Goal: Task Accomplishment & Management: Manage account settings

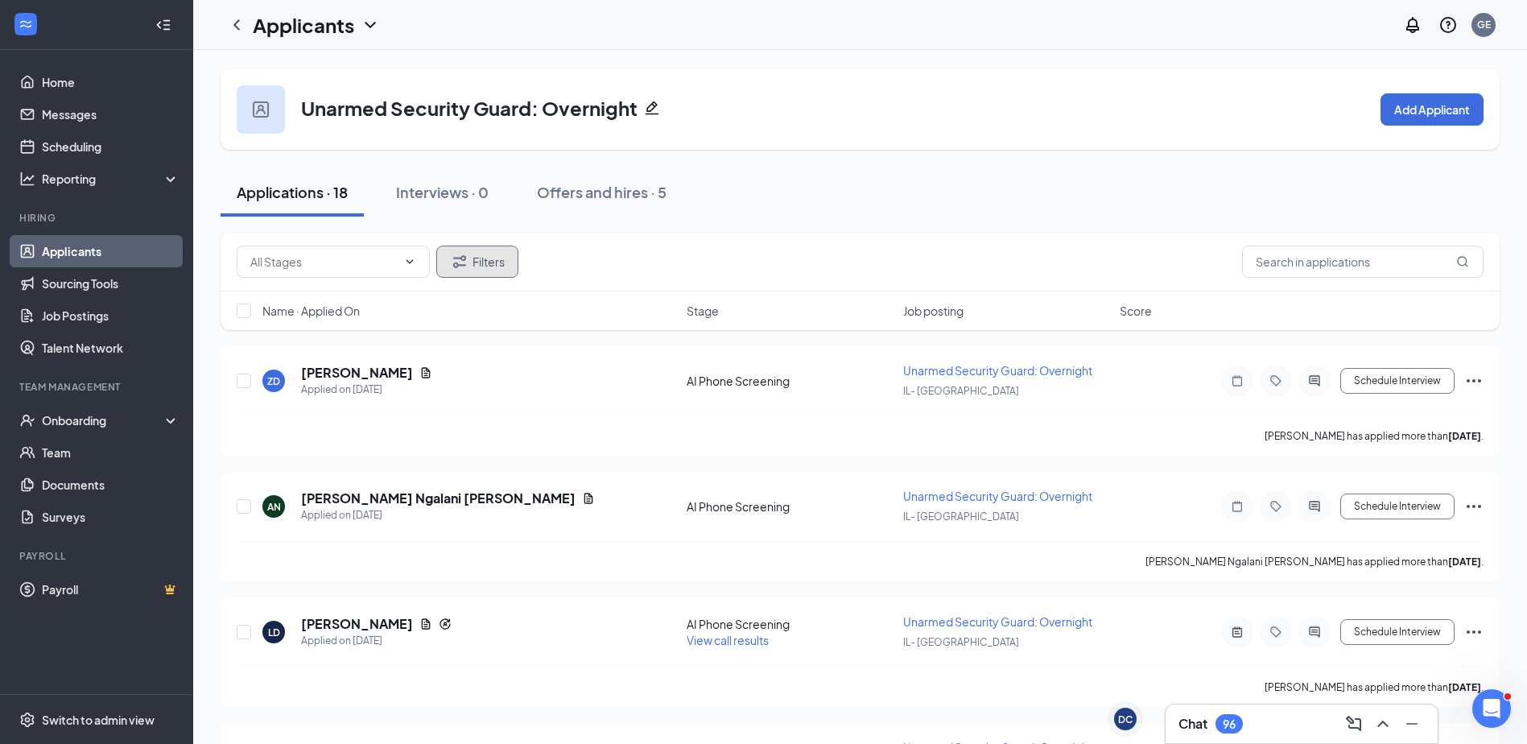
click at [469, 267] on button "Filters" at bounding box center [477, 262] width 82 height 32
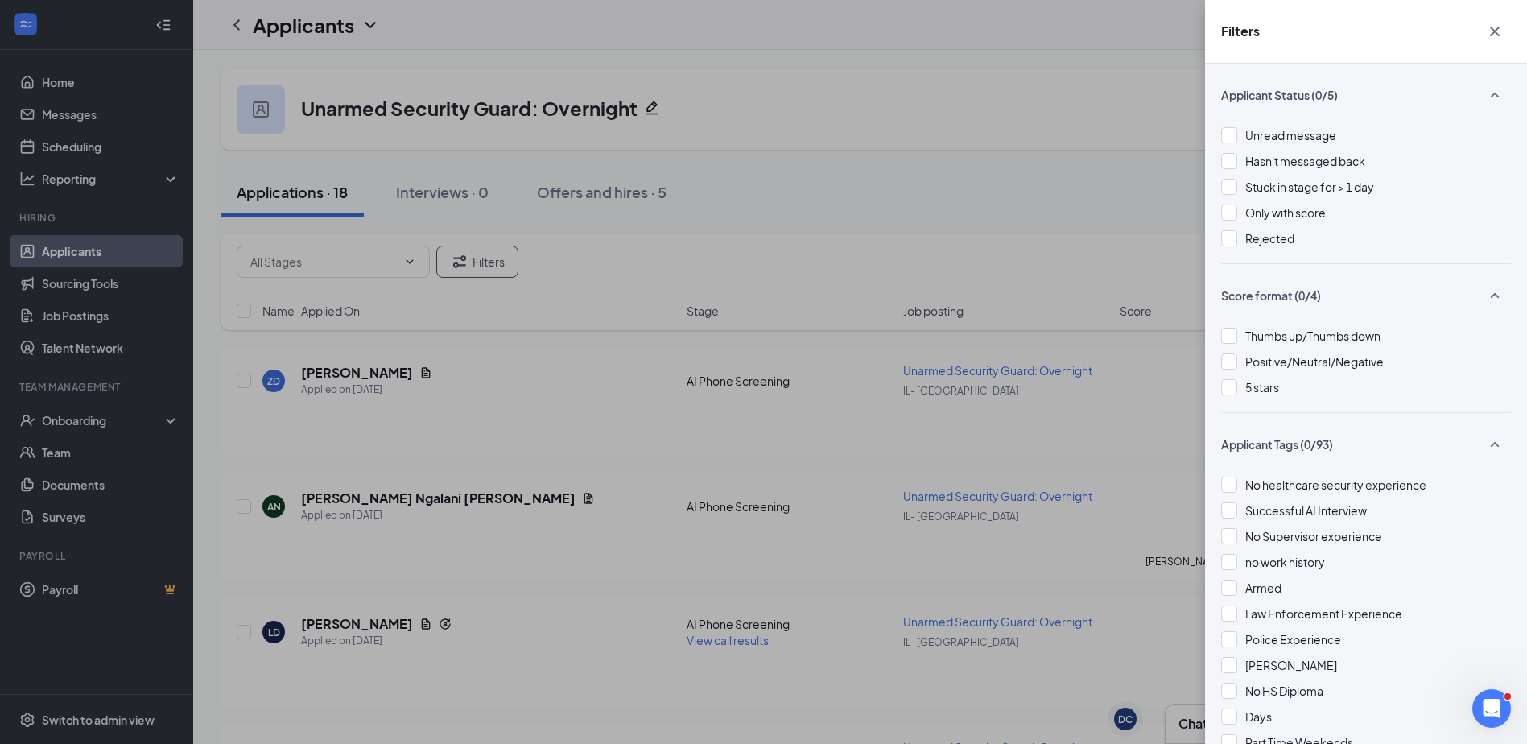
click at [1292, 247] on div "Unread message Hasn't messaged back Stuck in stage for > 1 day Only with score …" at bounding box center [1366, 194] width 290 height 137
click at [1289, 240] on span "Rejected" at bounding box center [1269, 238] width 49 height 14
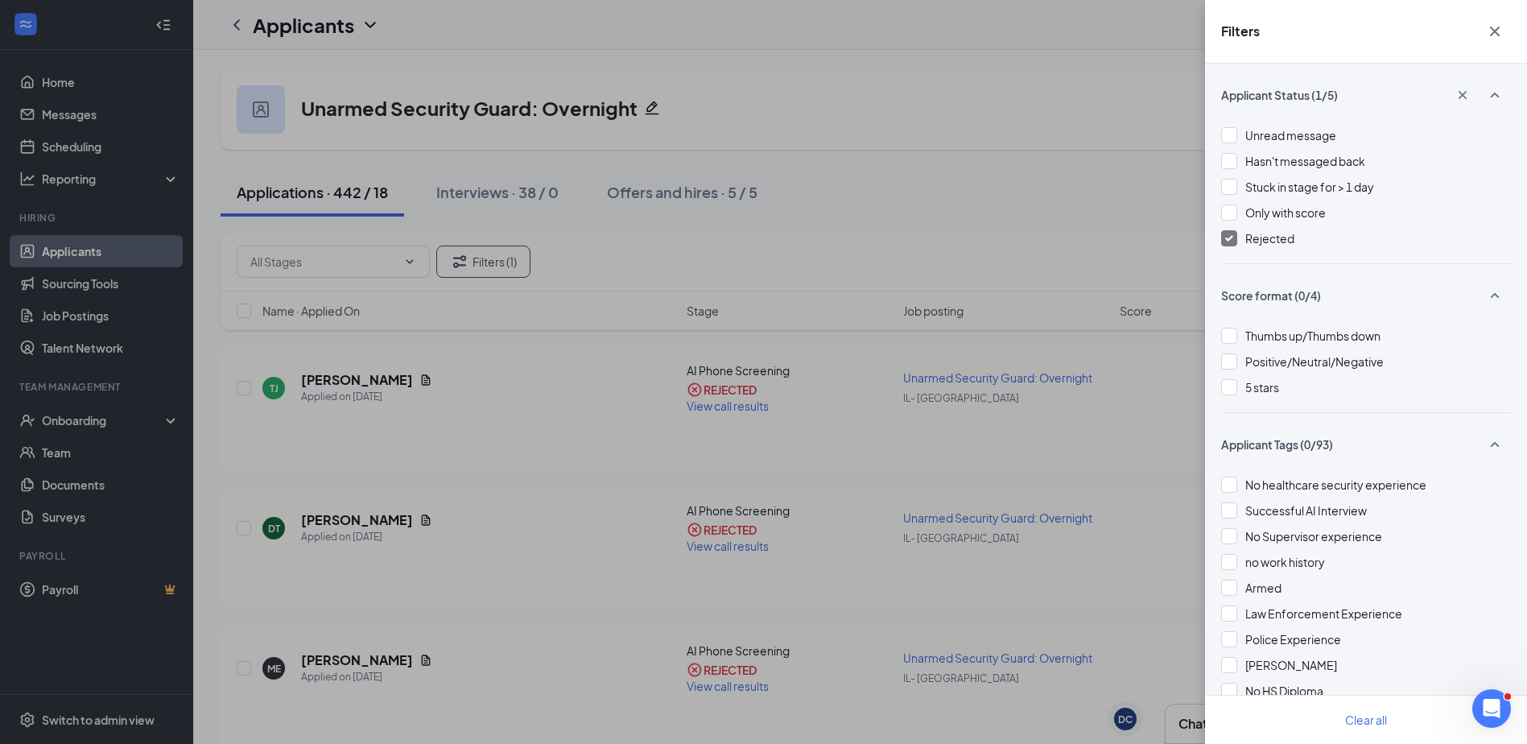
click at [519, 184] on div "Filters Applicant Status (1/5) Unread message Hasn't messaged back Stuck in sta…" at bounding box center [763, 372] width 1527 height 744
click at [517, 196] on div "Filters Applicant Status (1/5) Unread message Hasn't messaged back Stuck in sta…" at bounding box center [763, 372] width 1527 height 744
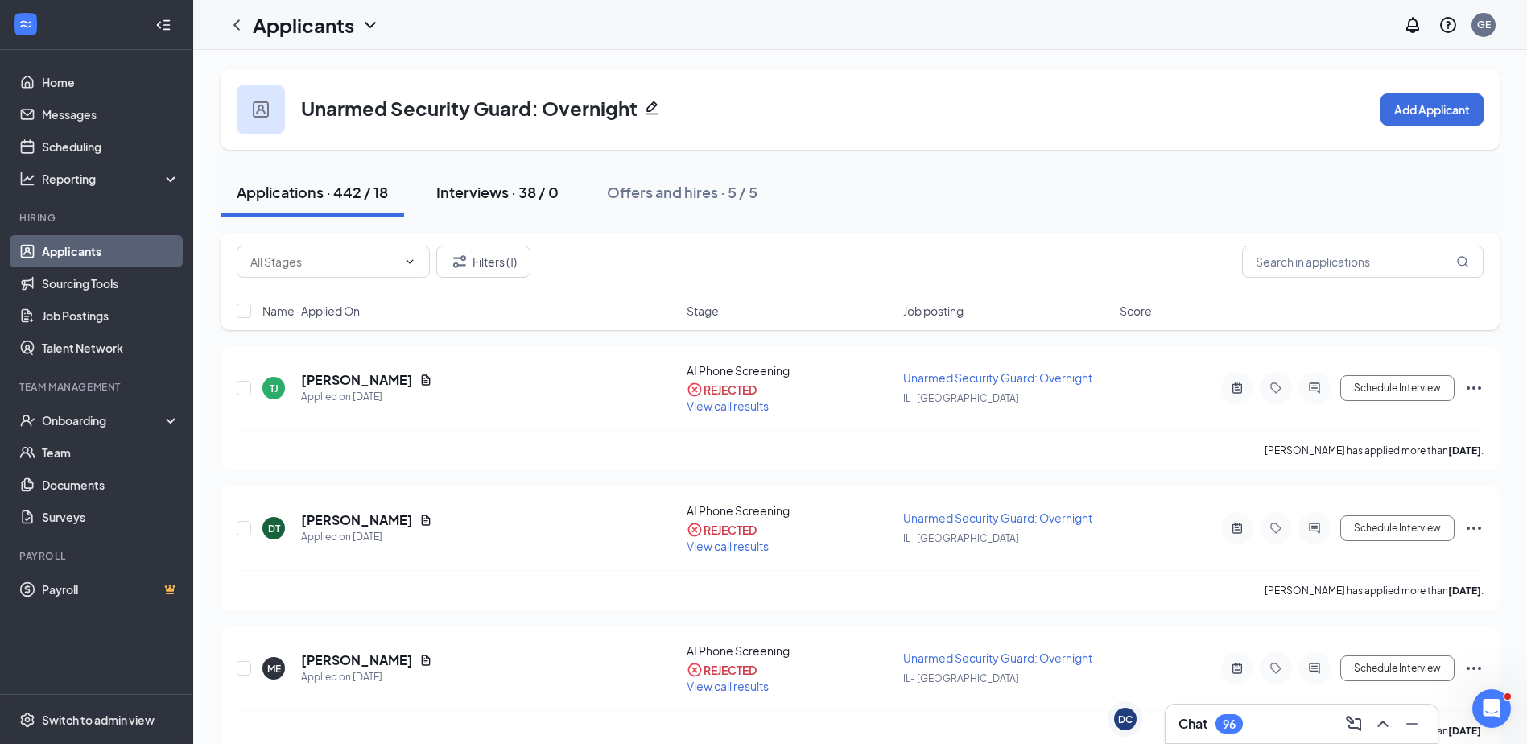
click at [556, 198] on div "Interviews · 38 / 0" at bounding box center [497, 192] width 122 height 20
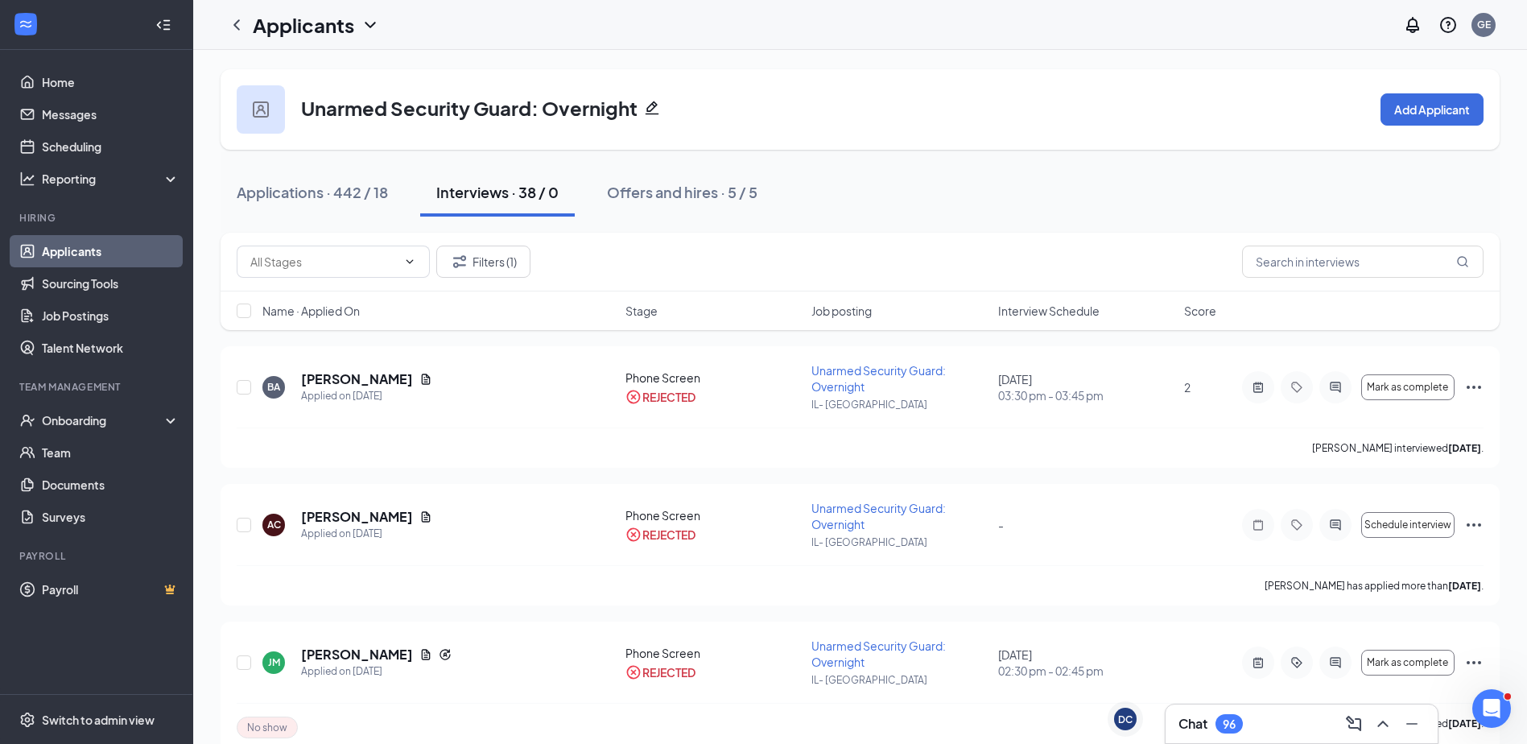
click at [1217, 312] on div "Score" at bounding box center [1208, 311] width 48 height 16
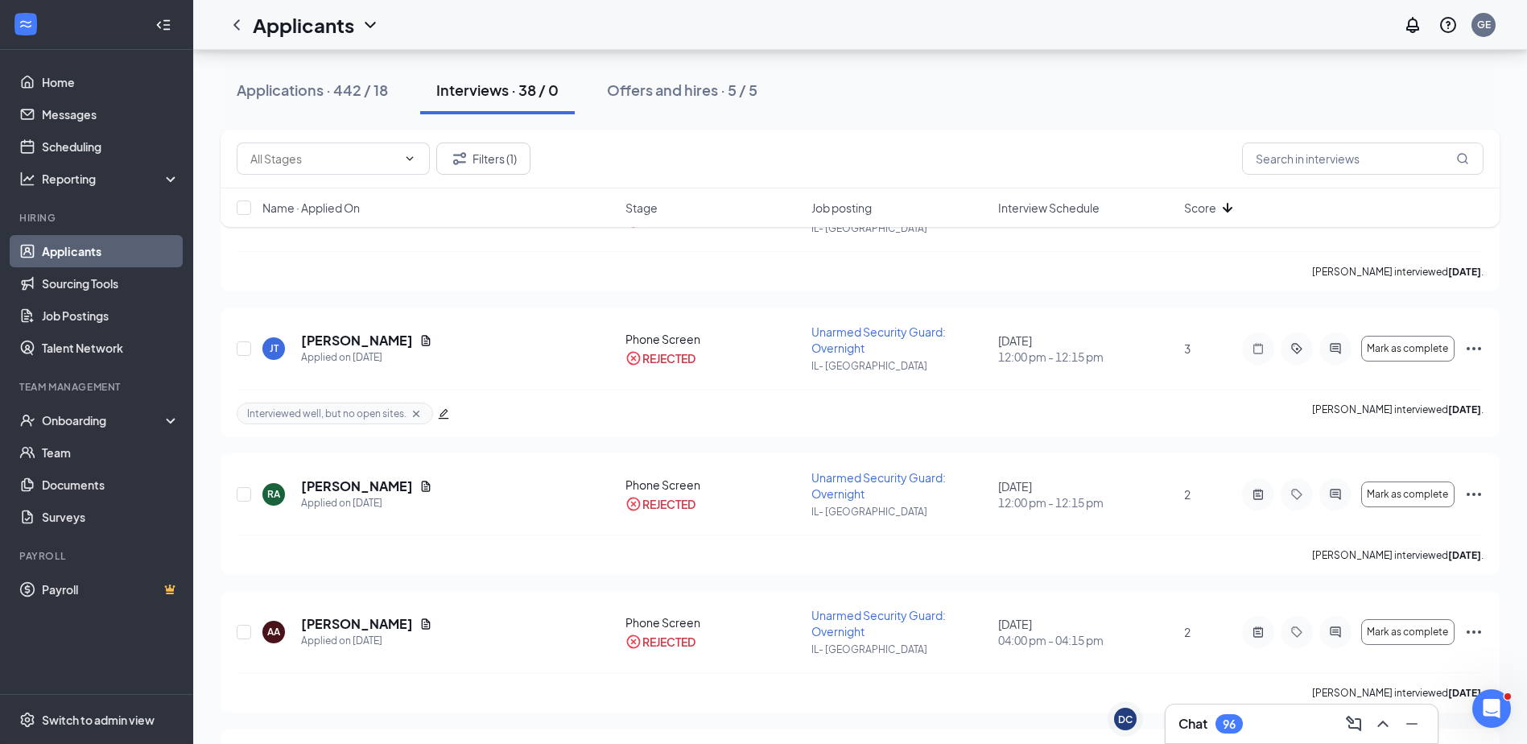
scroll to position [161, 0]
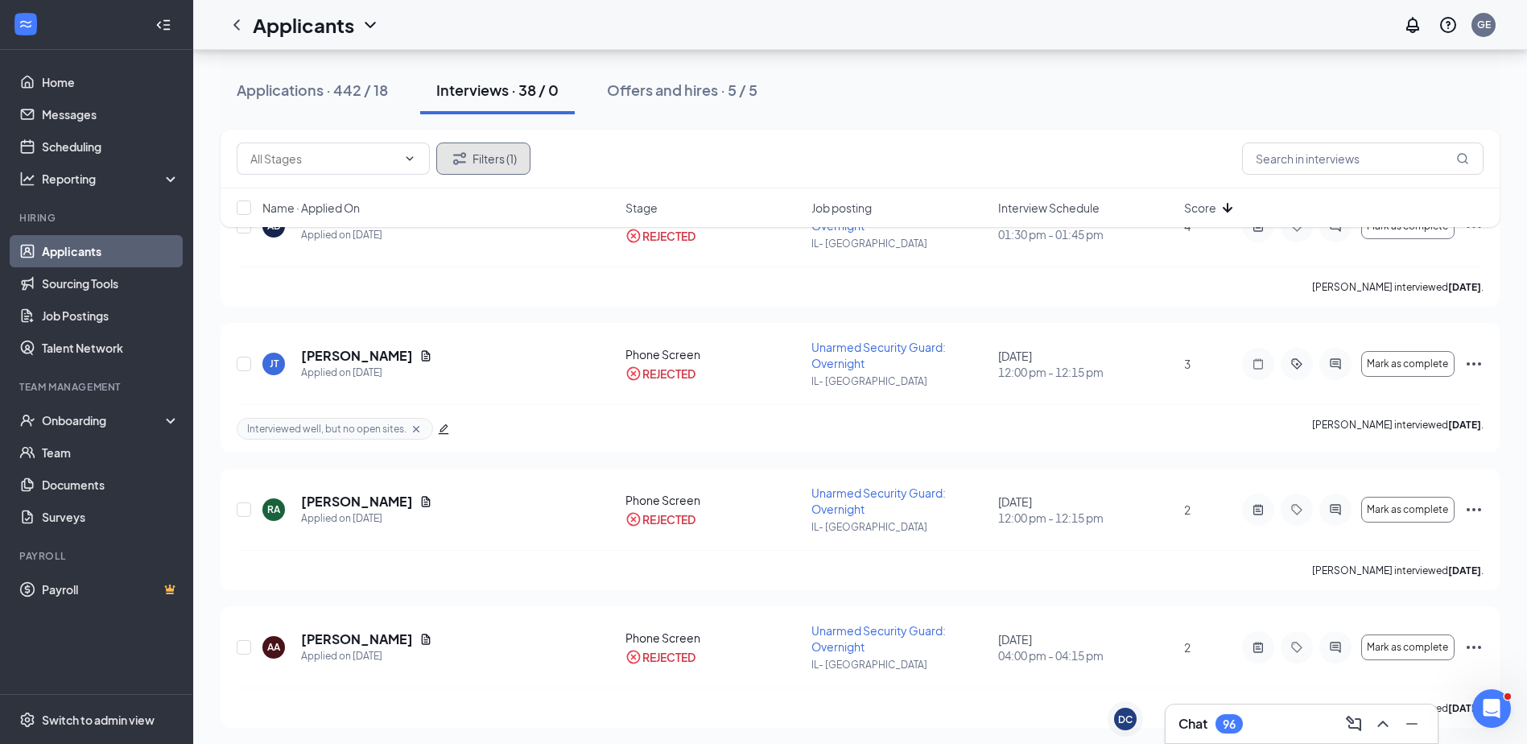
click at [474, 164] on button "Filters (1)" at bounding box center [483, 159] width 94 height 32
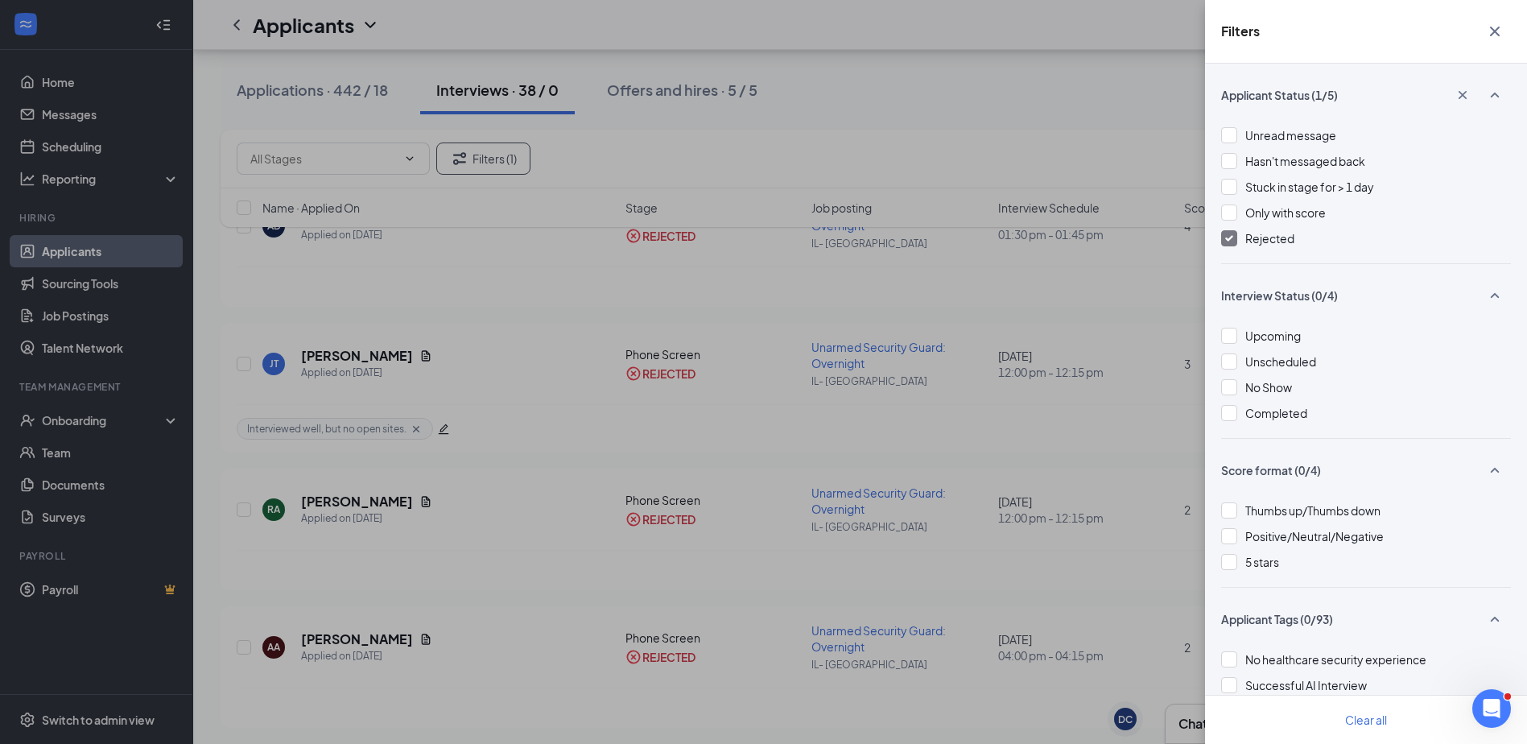
click at [1382, 703] on div "Clear all" at bounding box center [1366, 719] width 322 height 49
click at [1368, 738] on div "Clear all" at bounding box center [1366, 719] width 322 height 49
click at [1364, 720] on button "Clear all" at bounding box center [1366, 720] width 81 height 32
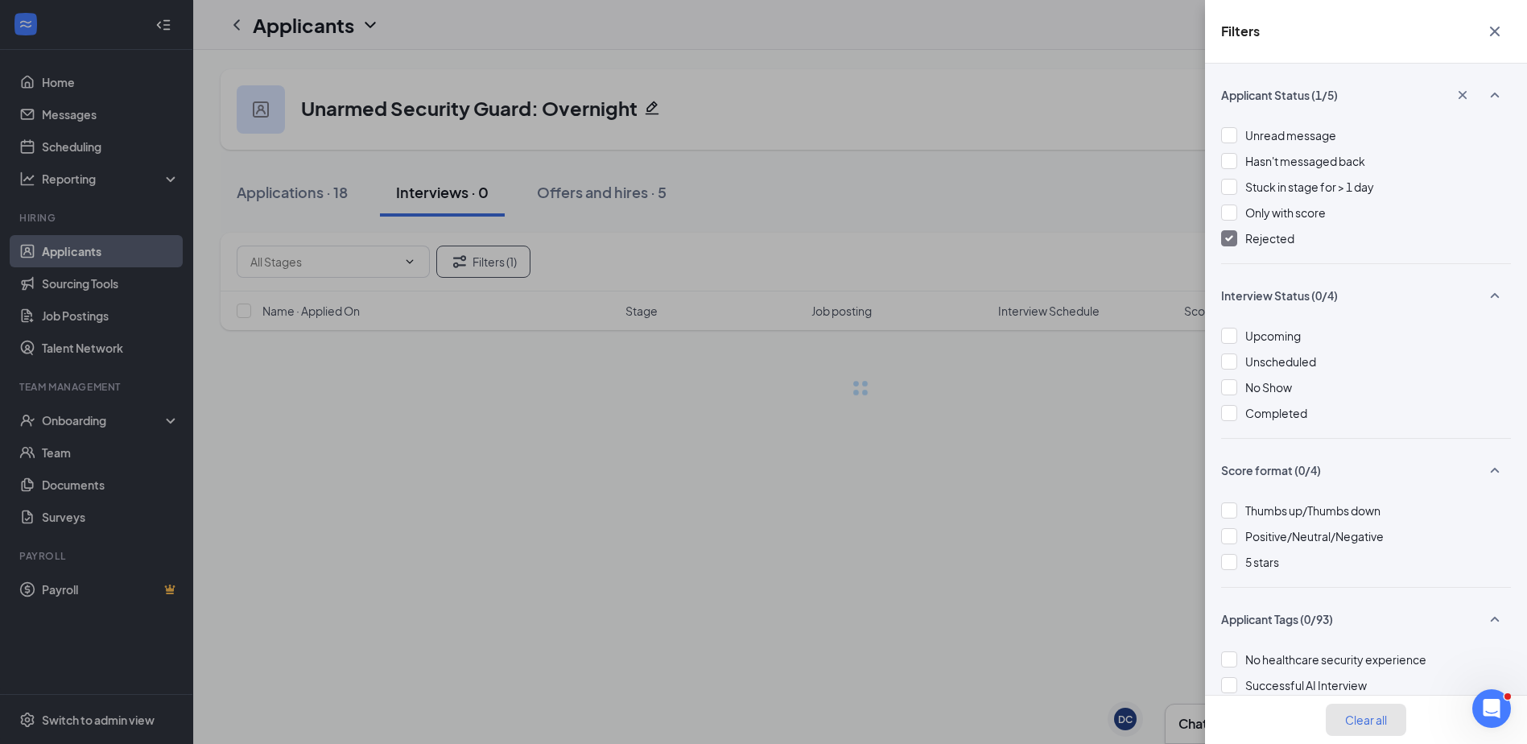
scroll to position [0, 0]
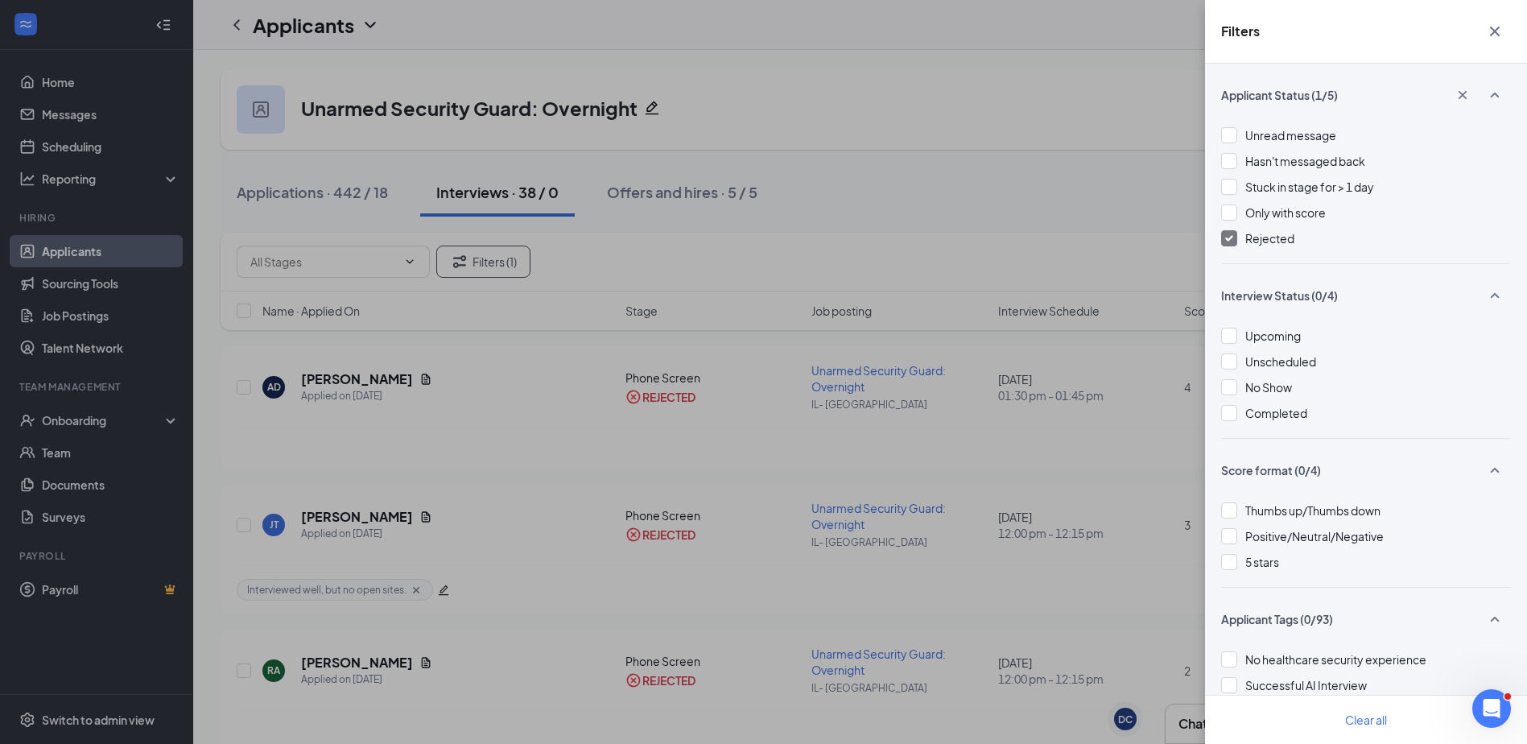
click at [1270, 237] on span "Rejected" at bounding box center [1269, 238] width 49 height 14
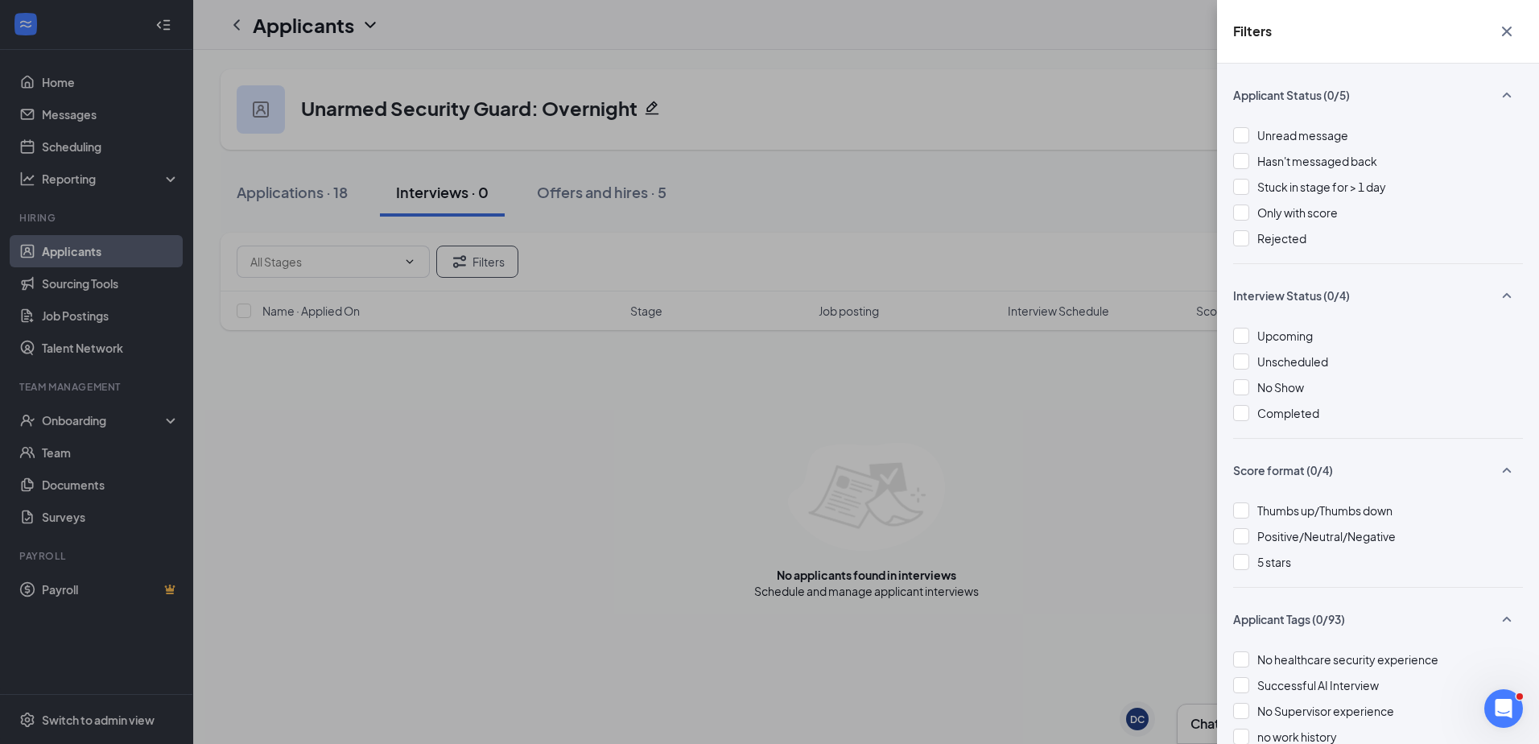
click at [291, 182] on div "Filters Applicant Status (0/5) Unread message Hasn't messaged back Stuck in sta…" at bounding box center [769, 372] width 1539 height 744
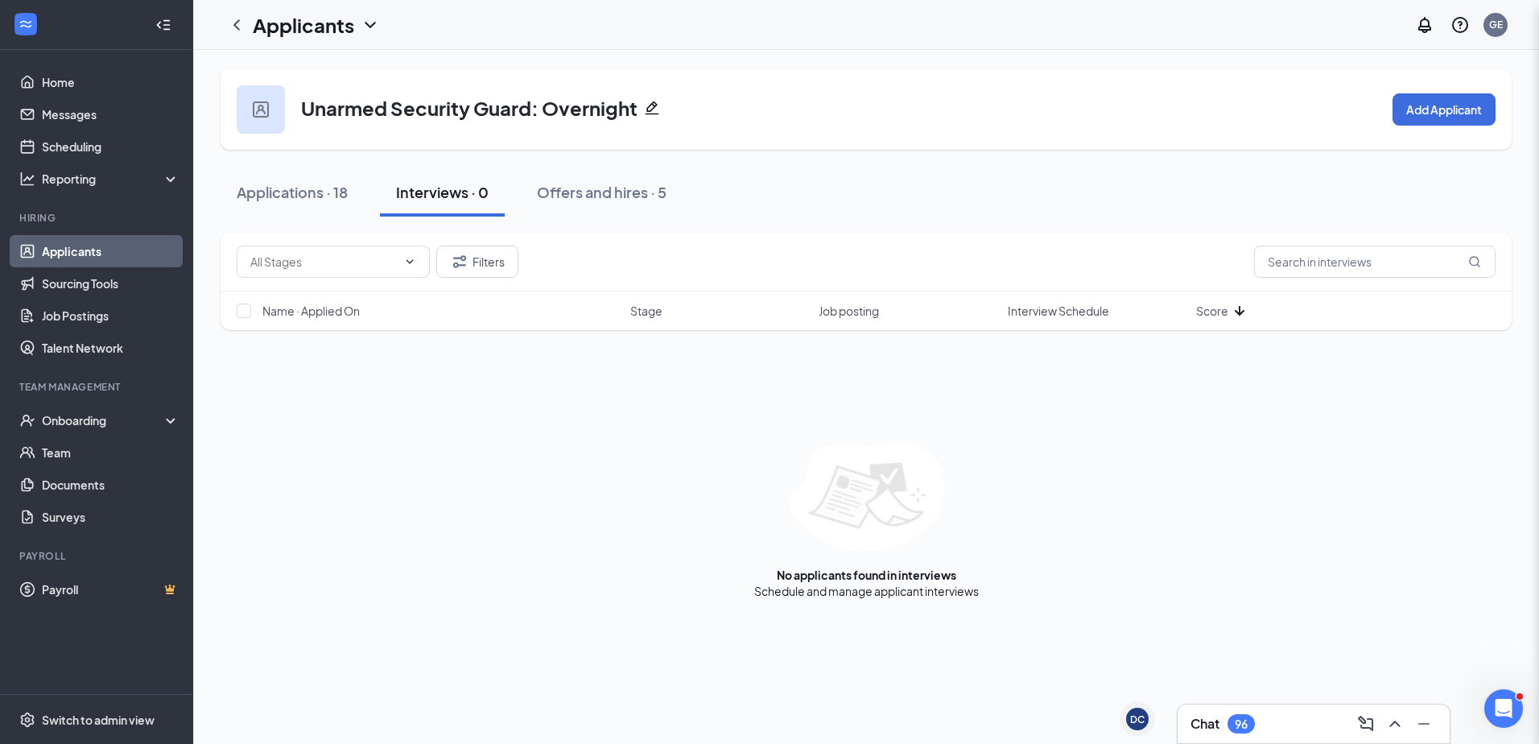
click at [301, 196] on div "Applications · 18" at bounding box center [292, 192] width 111 height 20
